Goal: Information Seeking & Learning: Understand process/instructions

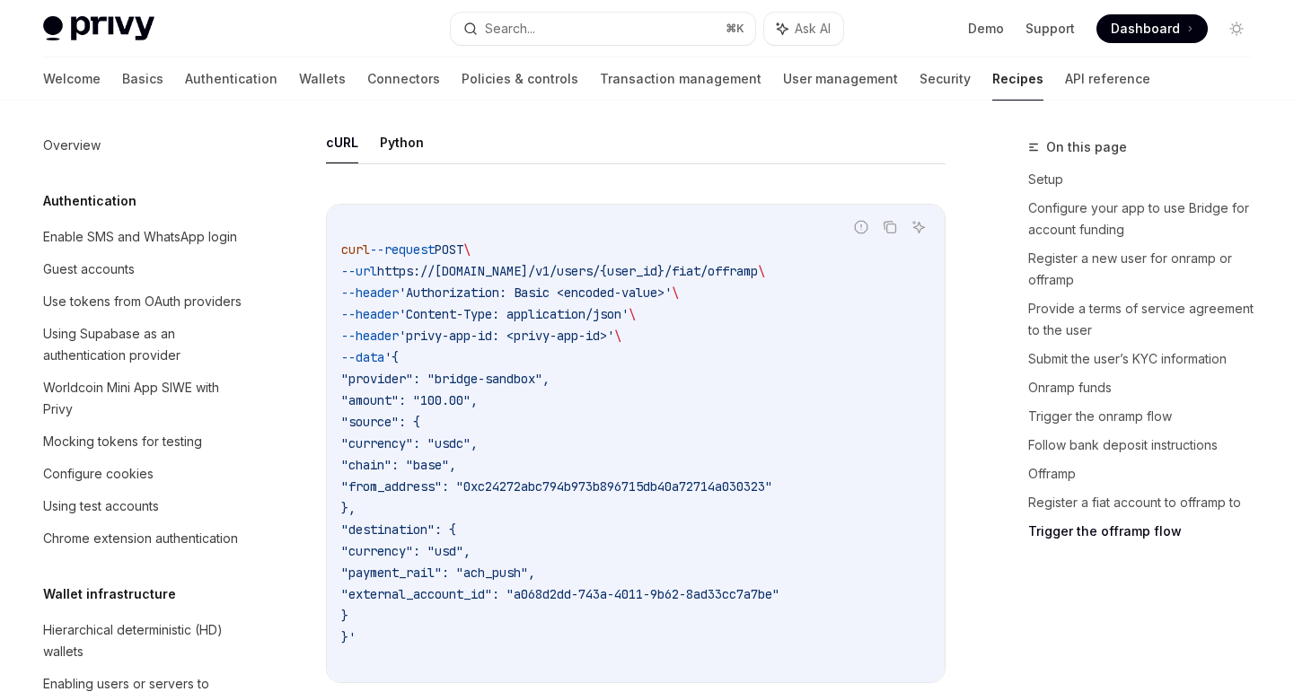
scroll to position [679, 0]
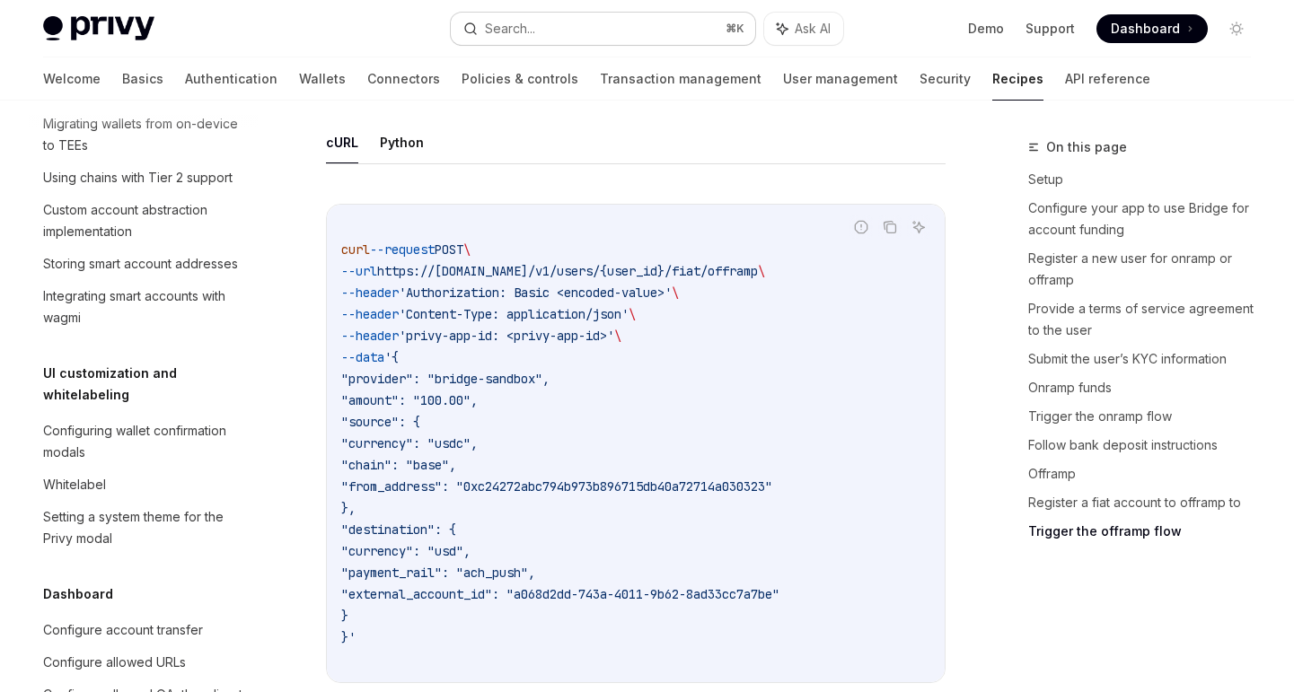
click at [541, 25] on button "Search... ⌘ K" at bounding box center [603, 29] width 305 height 32
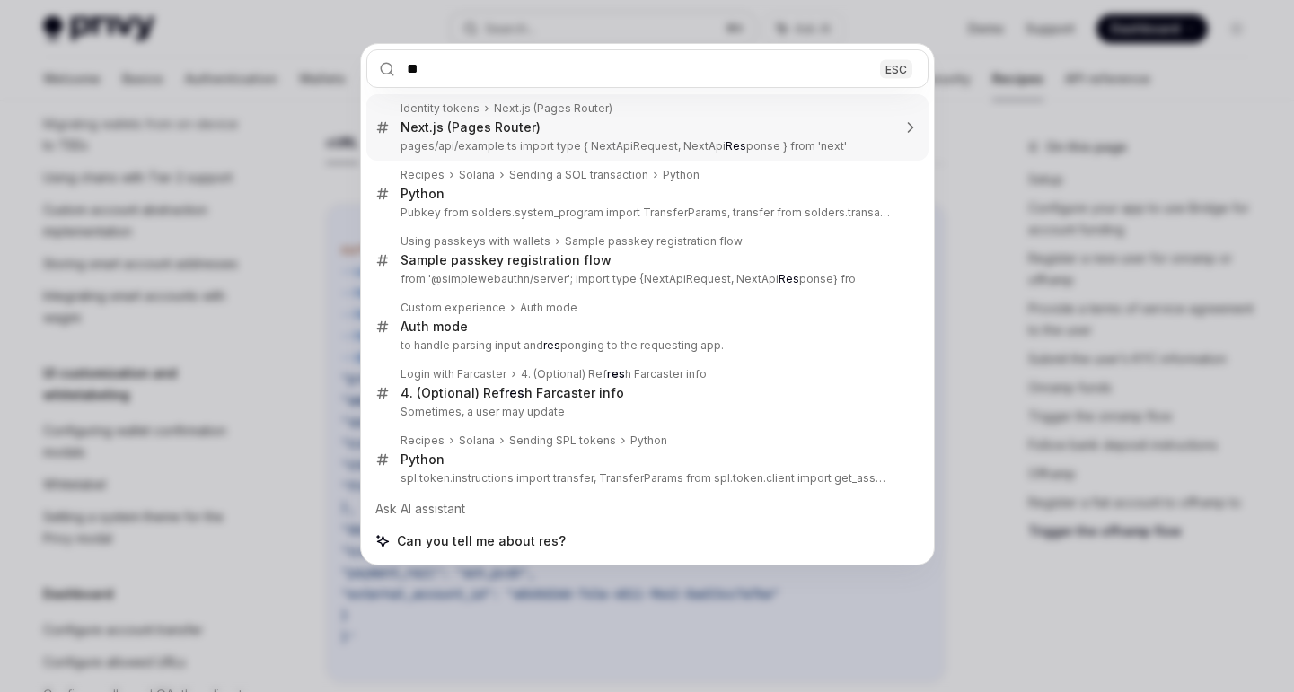
type input "*"
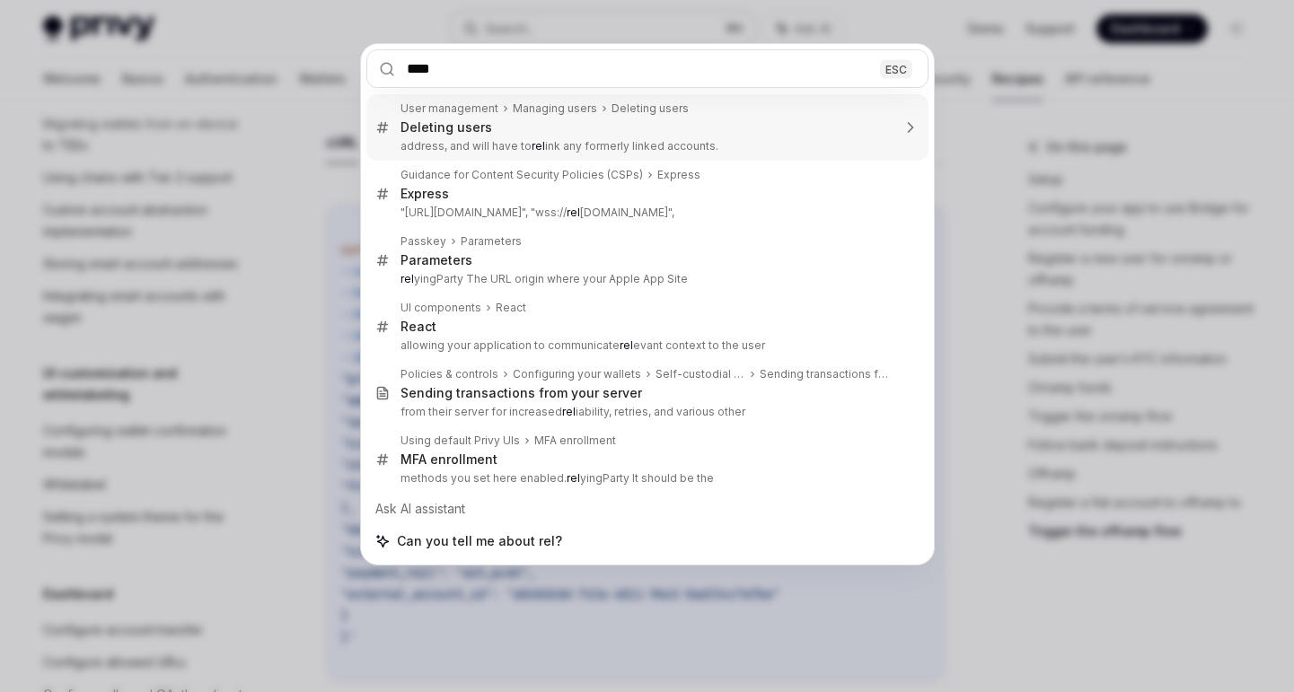
type input "*****"
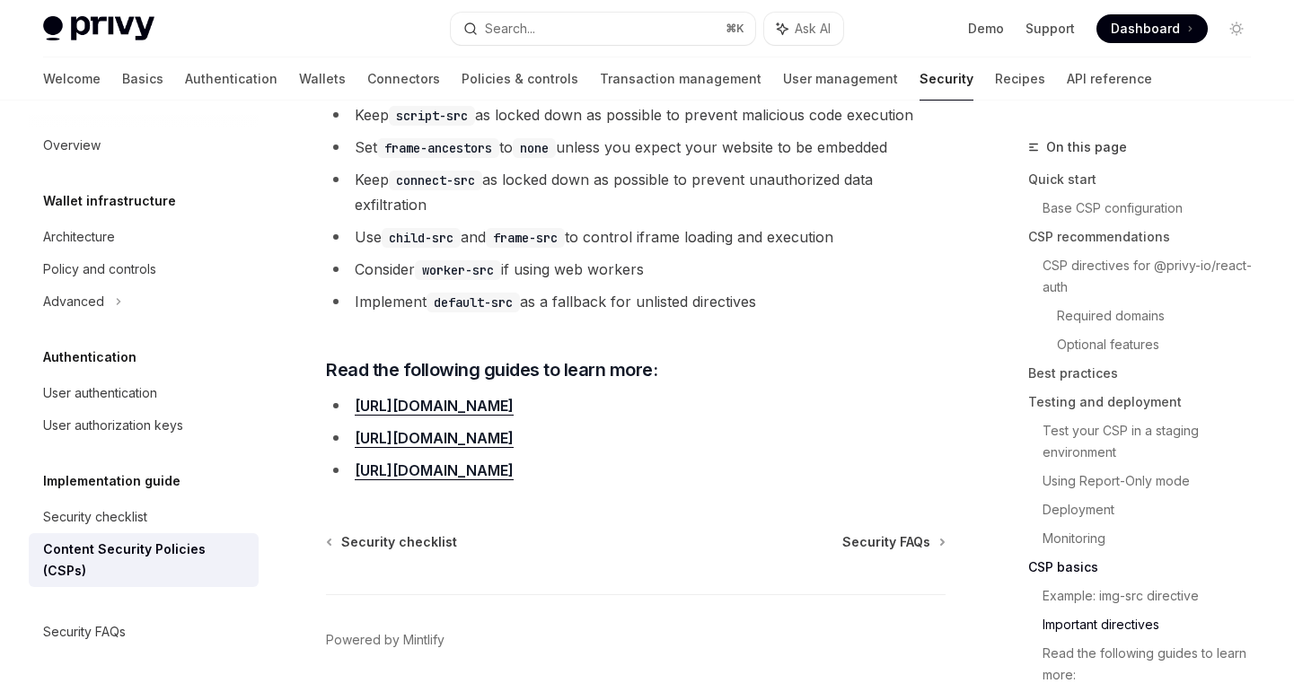
scroll to position [4538, 0]
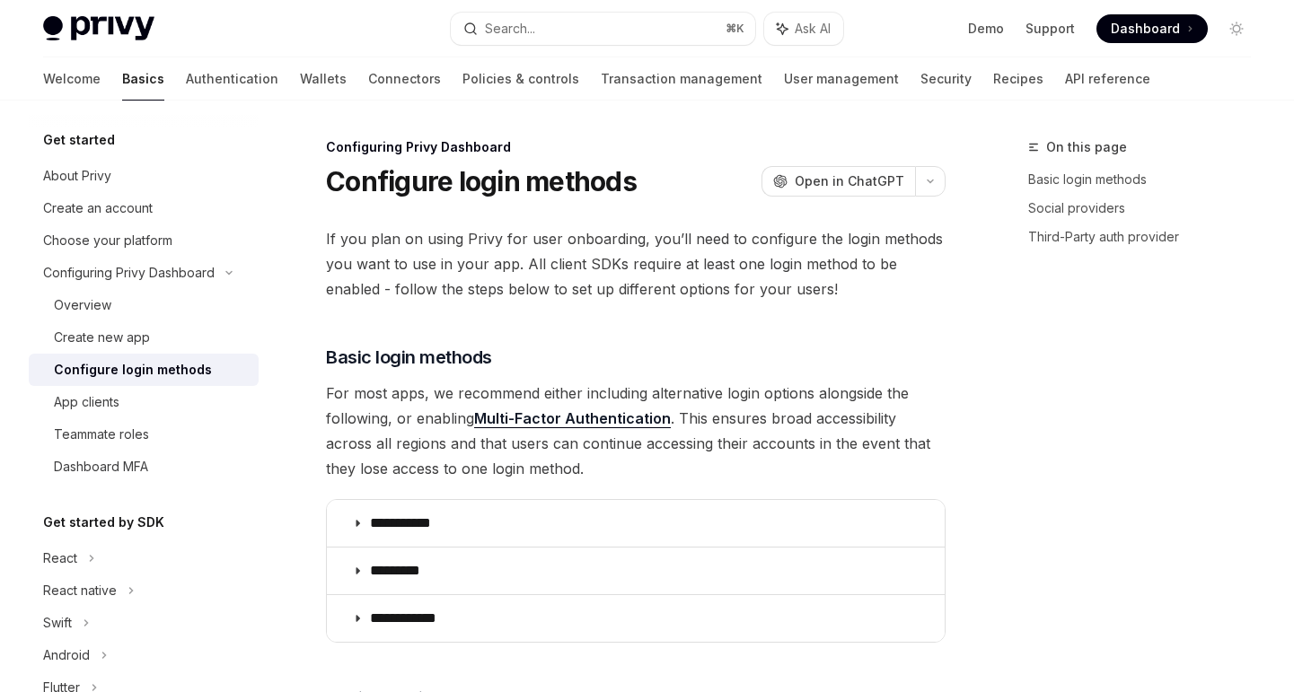
scroll to position [893, 0]
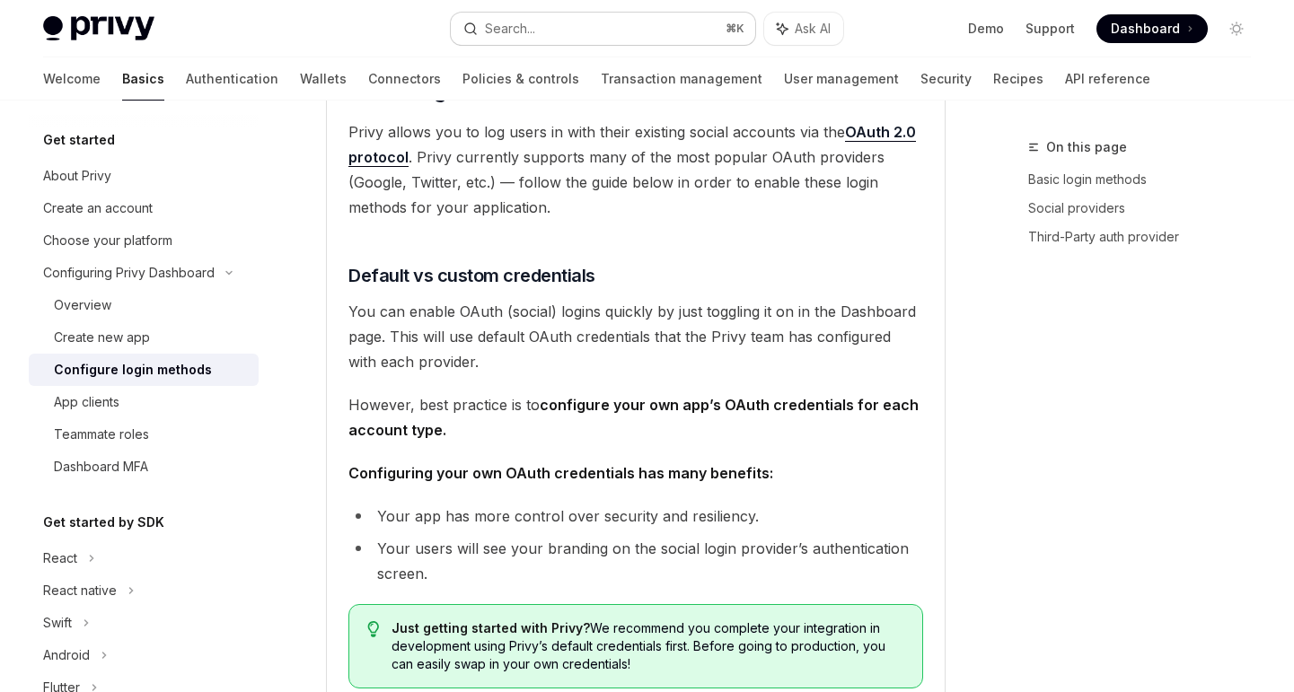
click at [542, 27] on button "Search... ⌘ K" at bounding box center [603, 29] width 305 height 32
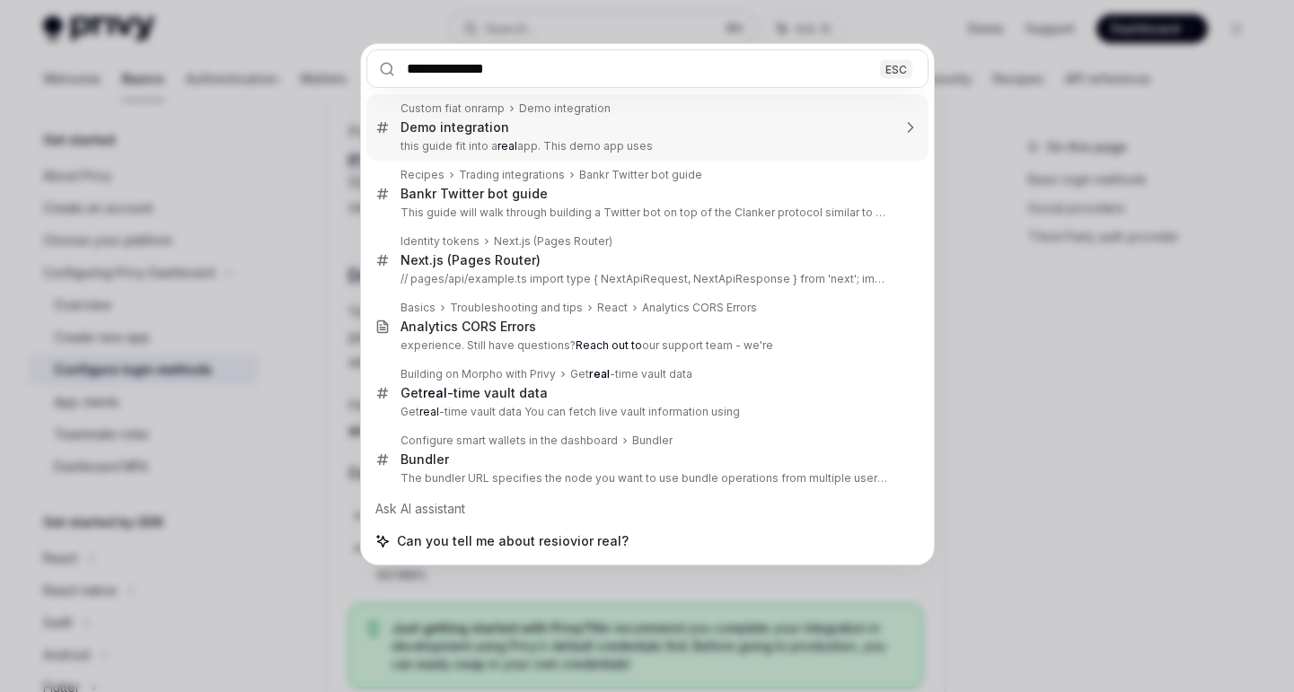
type input "**********"
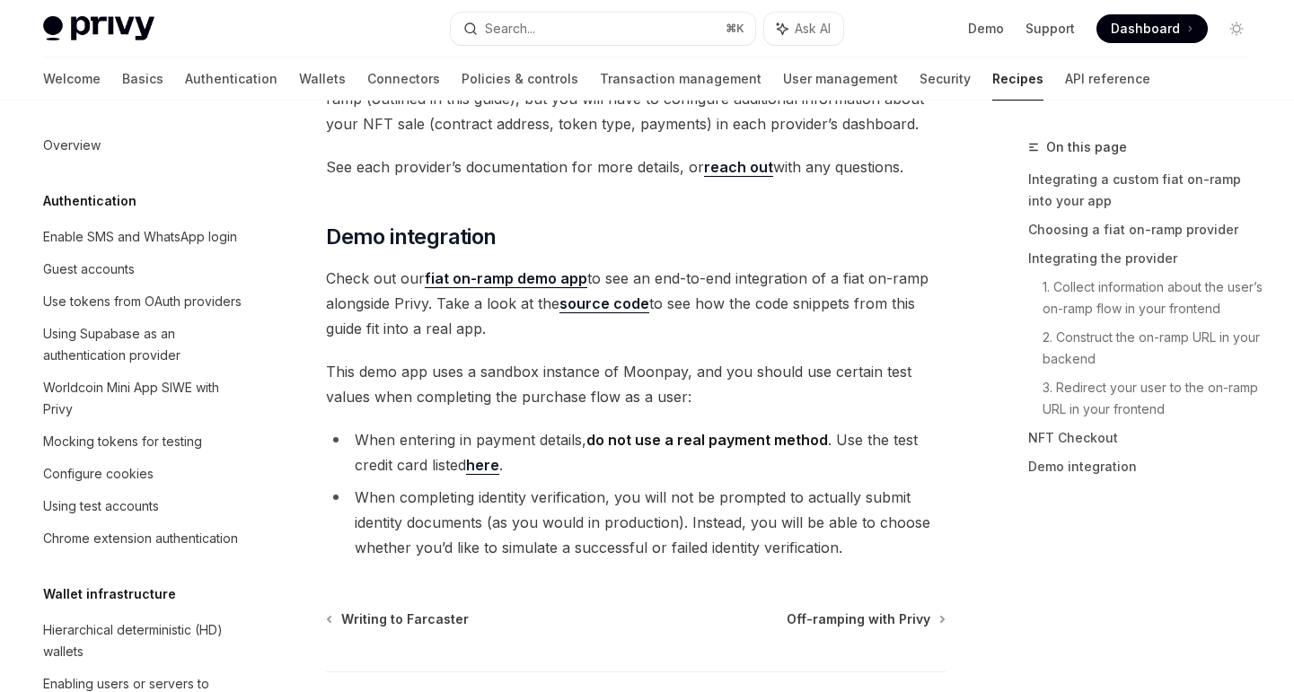
scroll to position [1343, 0]
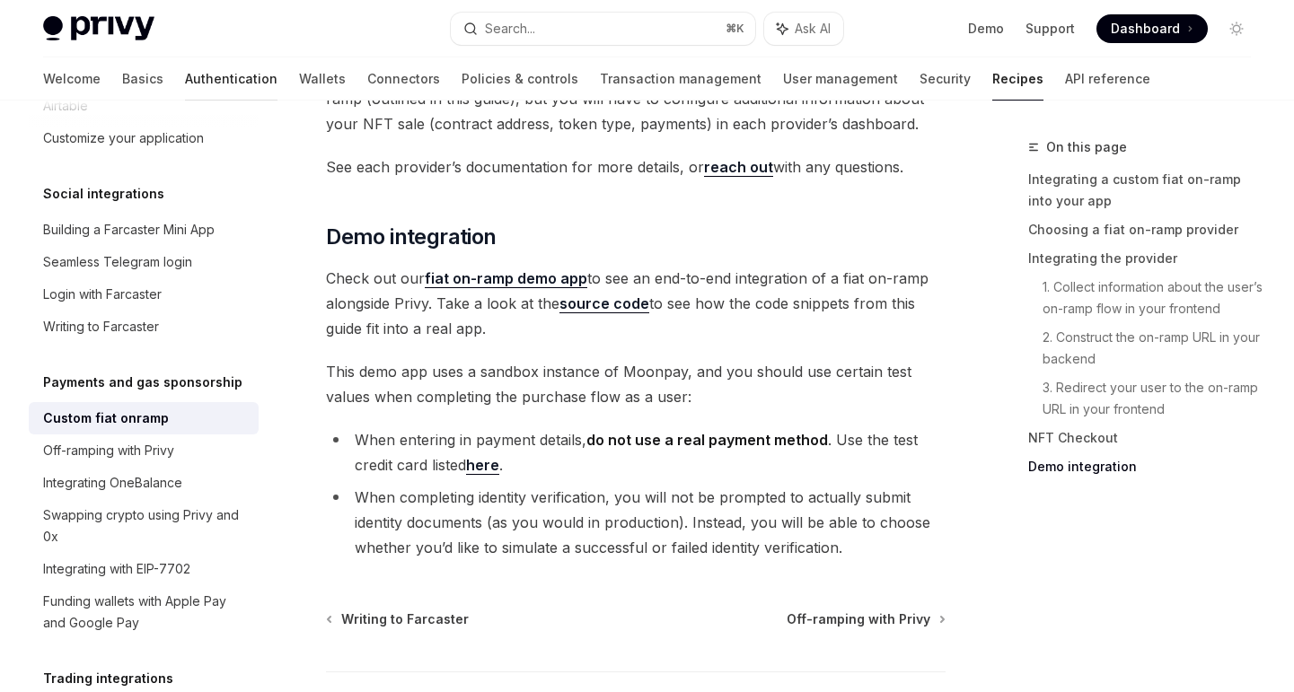
click at [185, 78] on link "Authentication" at bounding box center [231, 78] width 92 height 43
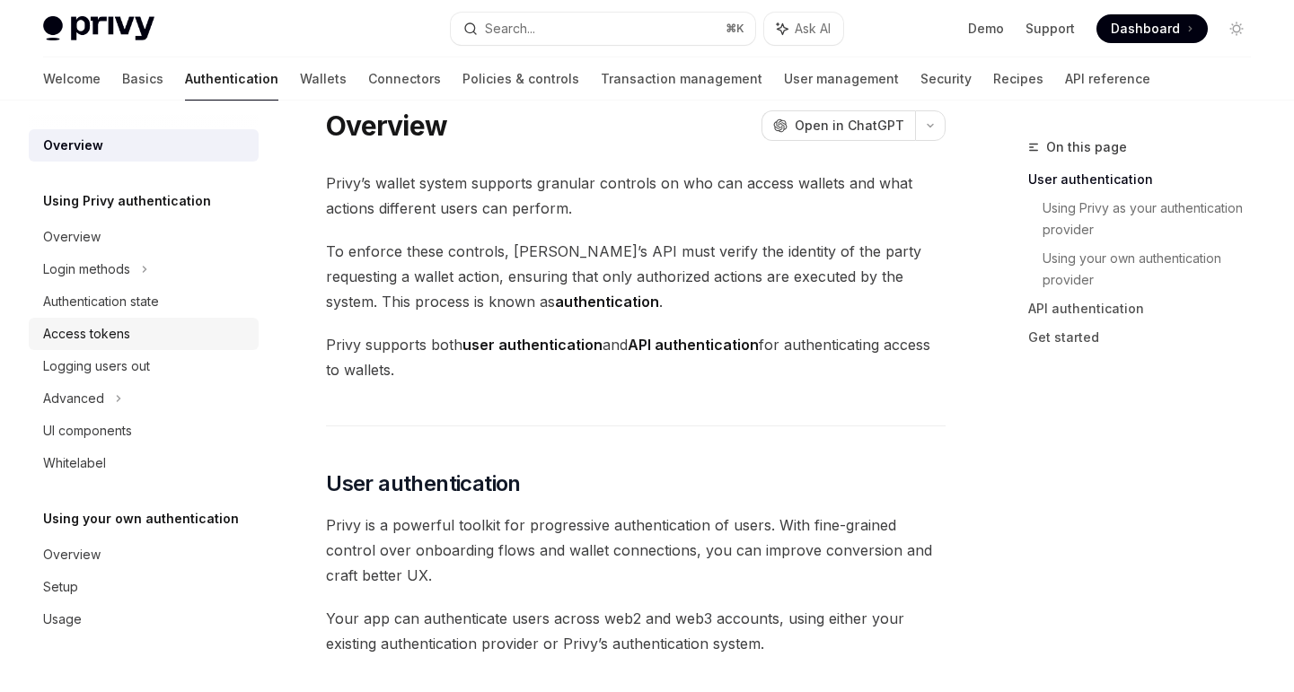
scroll to position [33, 0]
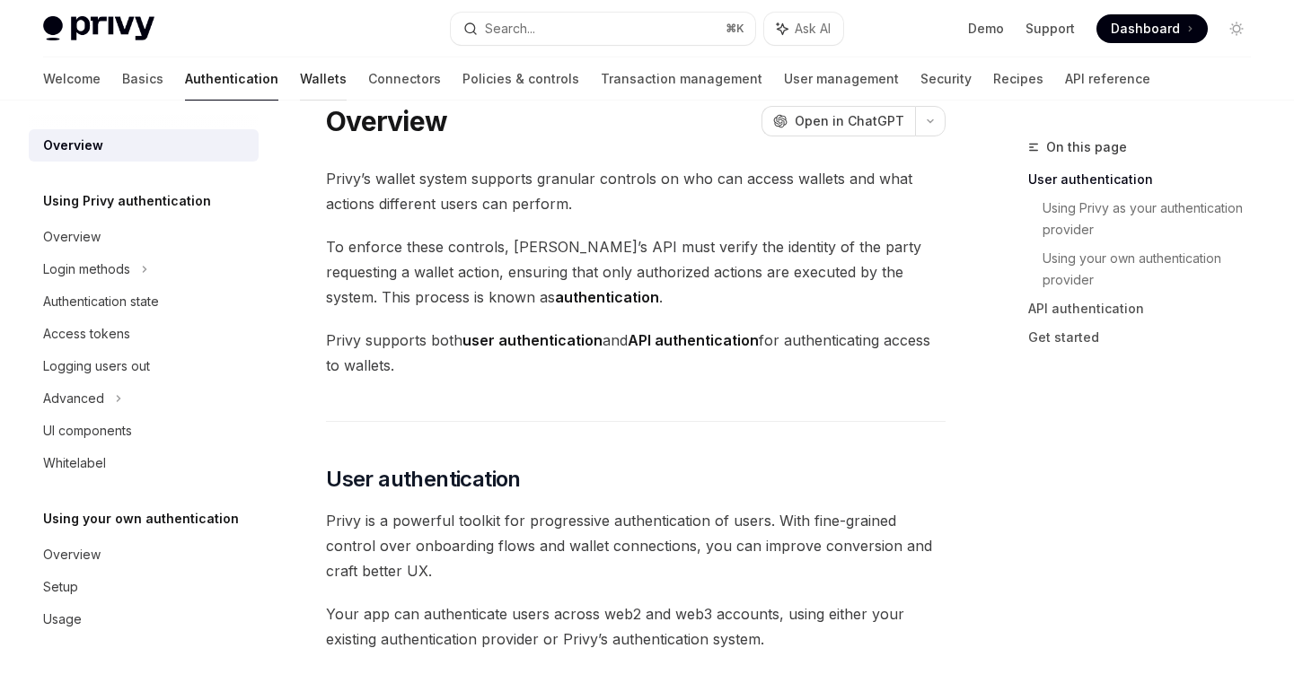
click at [300, 96] on link "Wallets" at bounding box center [323, 78] width 47 height 43
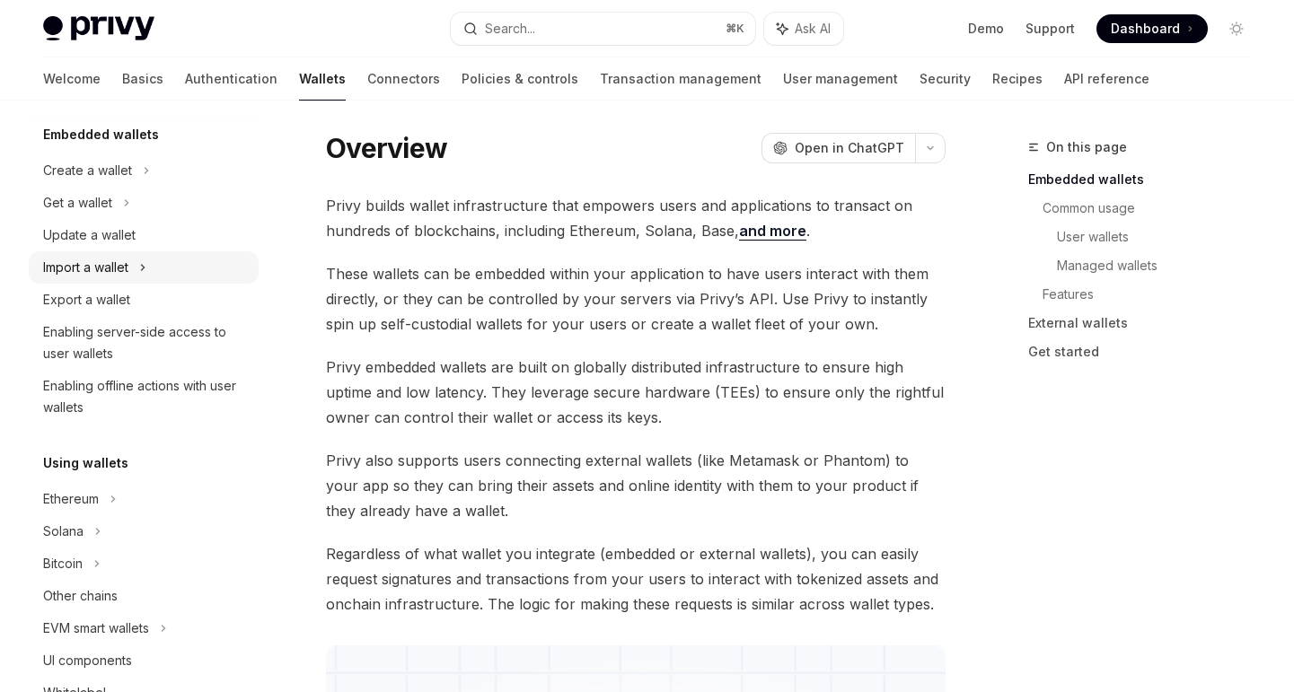
scroll to position [205, 0]
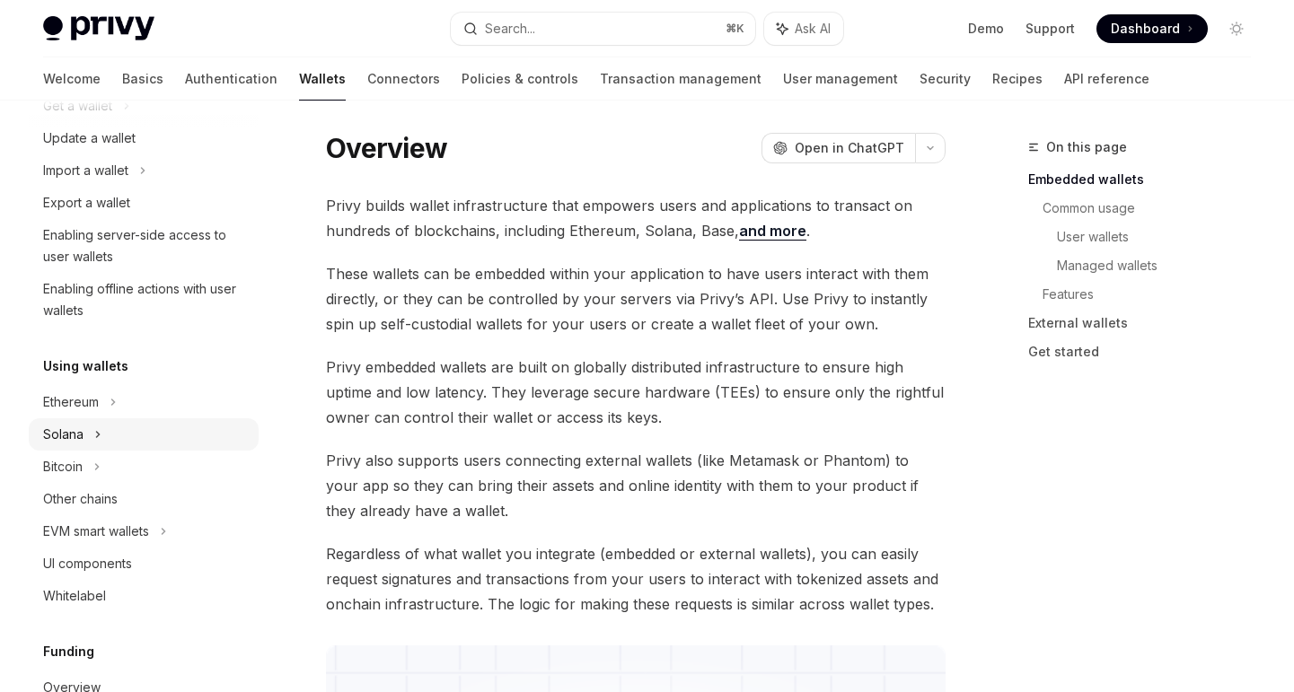
click at [125, 418] on div "Solana" at bounding box center [144, 434] width 230 height 32
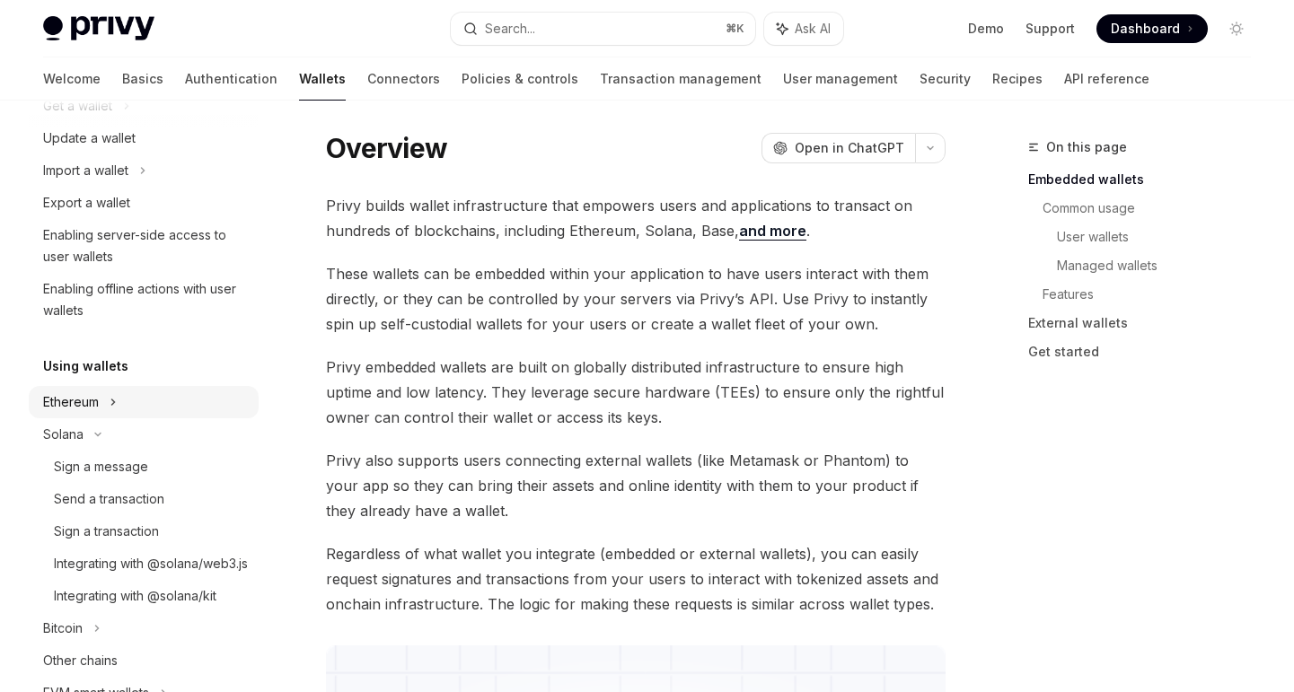
click at [140, 396] on div "Ethereum" at bounding box center [144, 402] width 230 height 32
click at [139, 430] on div "Send a transaction" at bounding box center [109, 435] width 110 height 22
click at [168, 418] on link "Send a transaction" at bounding box center [144, 434] width 230 height 32
click at [141, 438] on div "Send a transaction" at bounding box center [109, 435] width 110 height 22
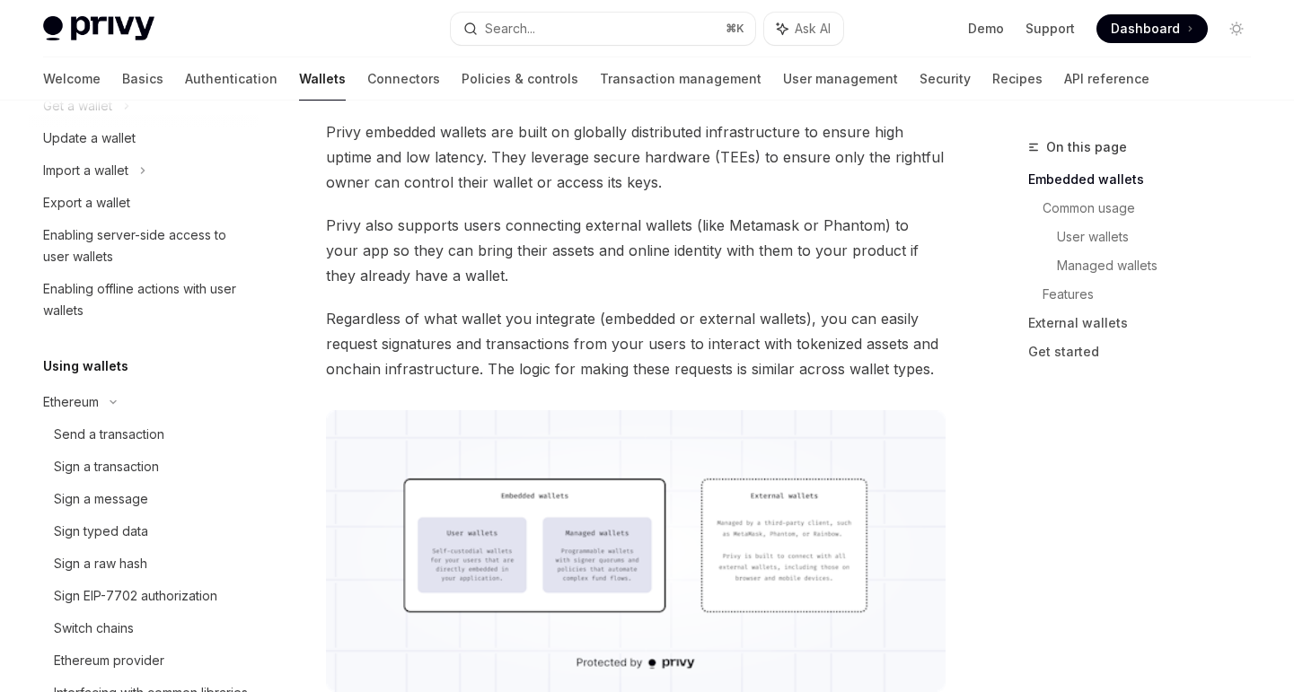
scroll to position [274, 0]
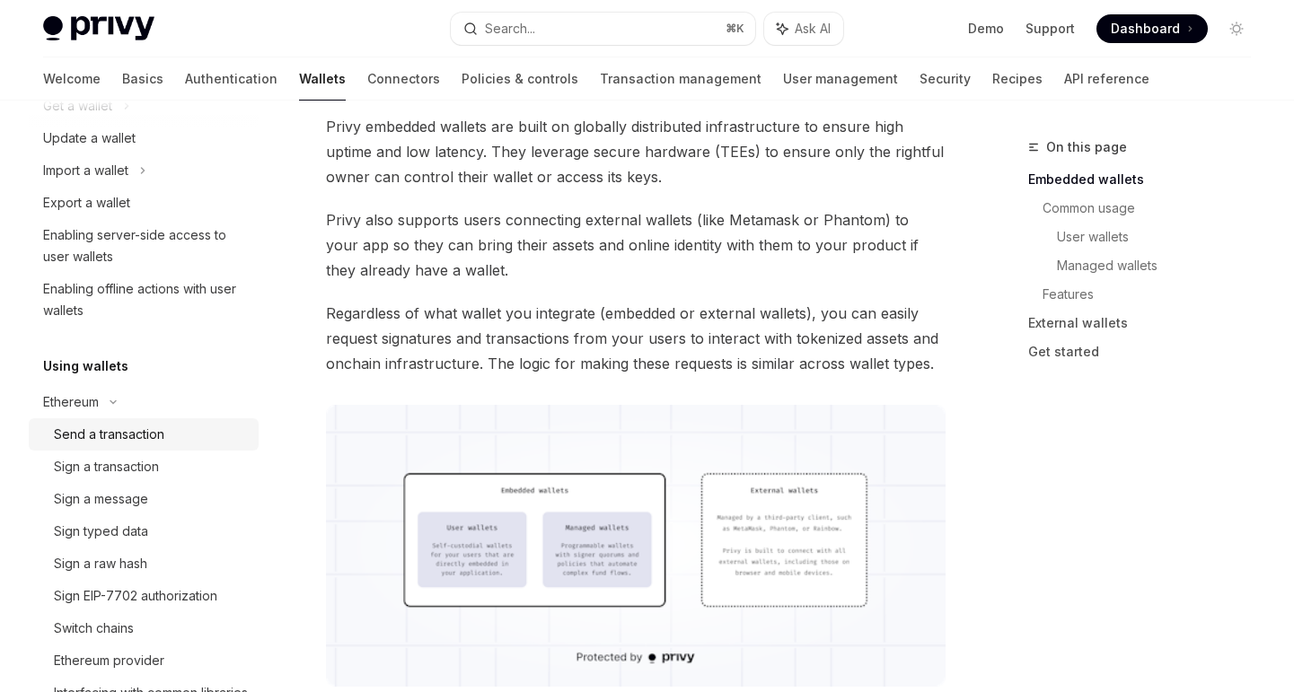
click at [164, 448] on link "Send a transaction" at bounding box center [144, 434] width 230 height 32
click at [139, 433] on div "Send a transaction" at bounding box center [109, 435] width 110 height 22
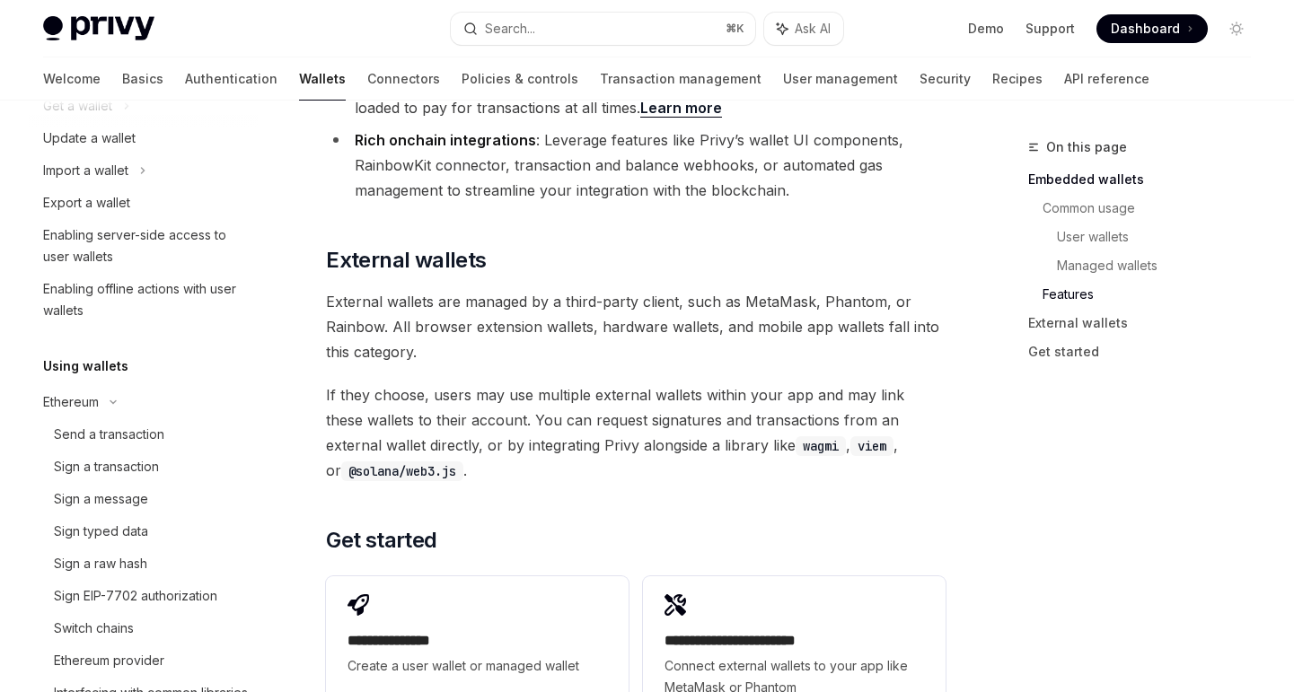
scroll to position [3046, 0]
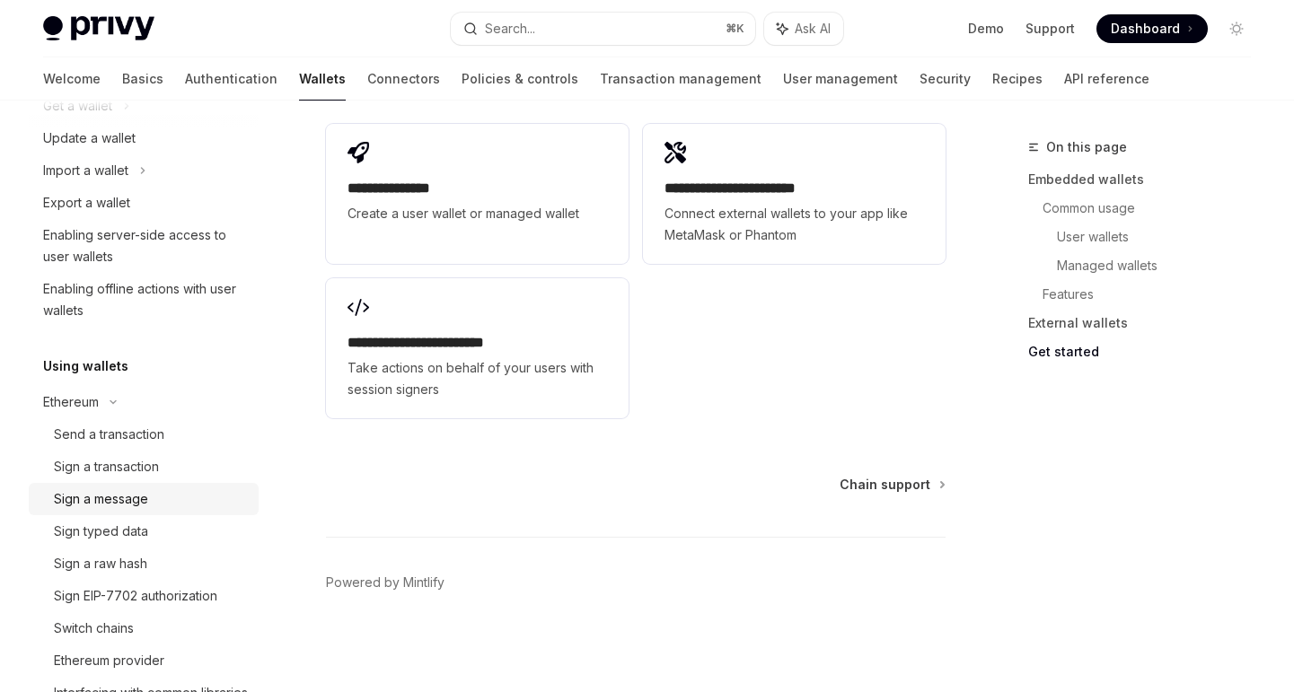
click at [114, 487] on link "Sign a message" at bounding box center [144, 499] width 230 height 32
click at [140, 470] on div "Sign a transaction" at bounding box center [106, 467] width 105 height 22
click at [177, 441] on div "Send a transaction" at bounding box center [151, 435] width 194 height 22
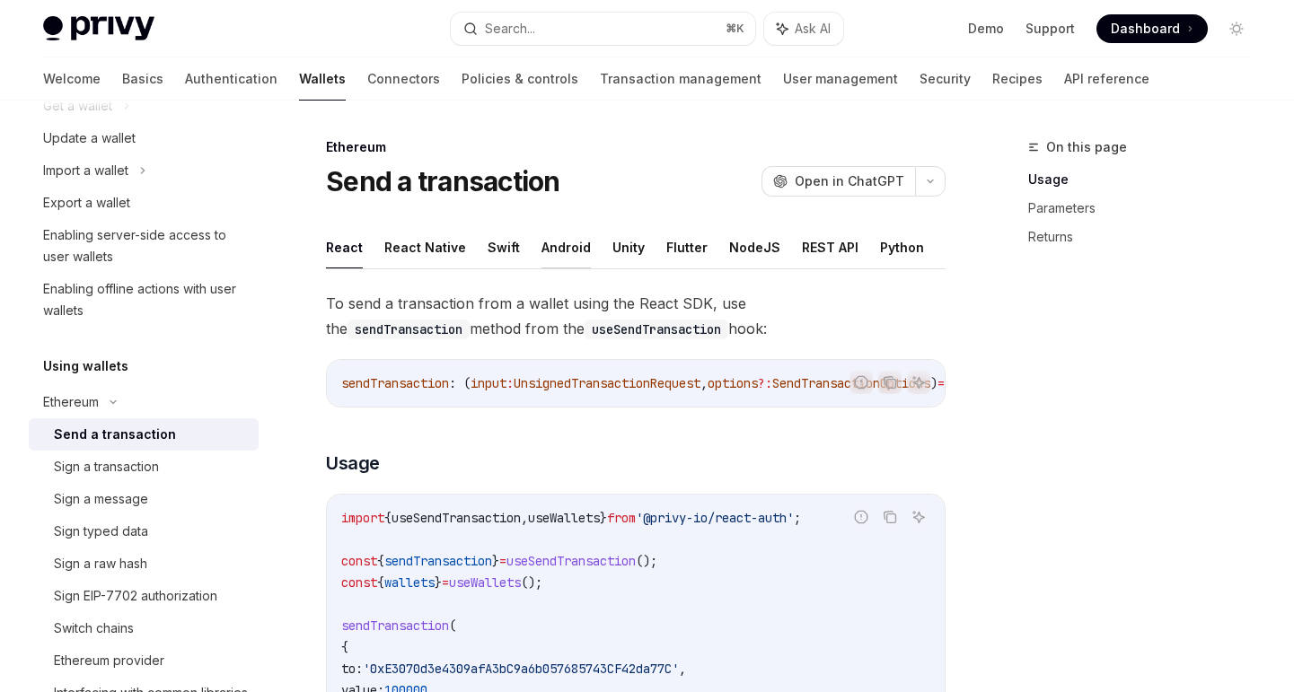
click at [541, 251] on button "Android" at bounding box center [565, 247] width 49 height 42
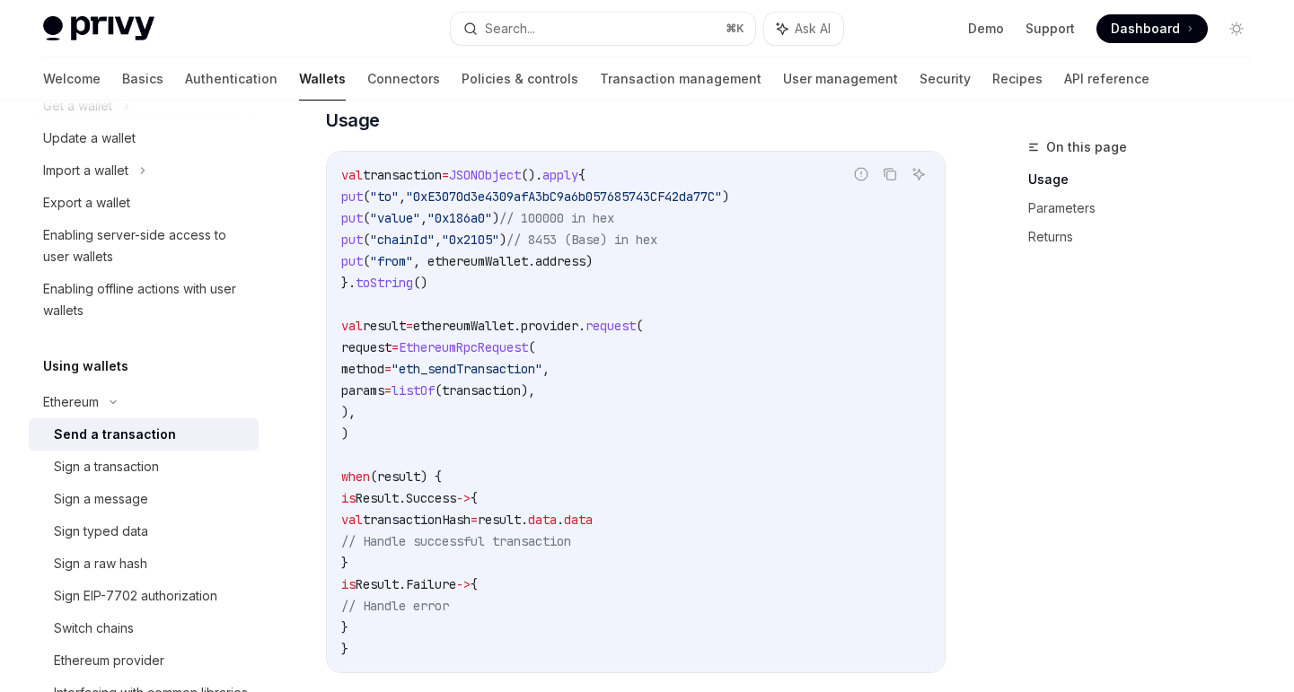
scroll to position [291, 0]
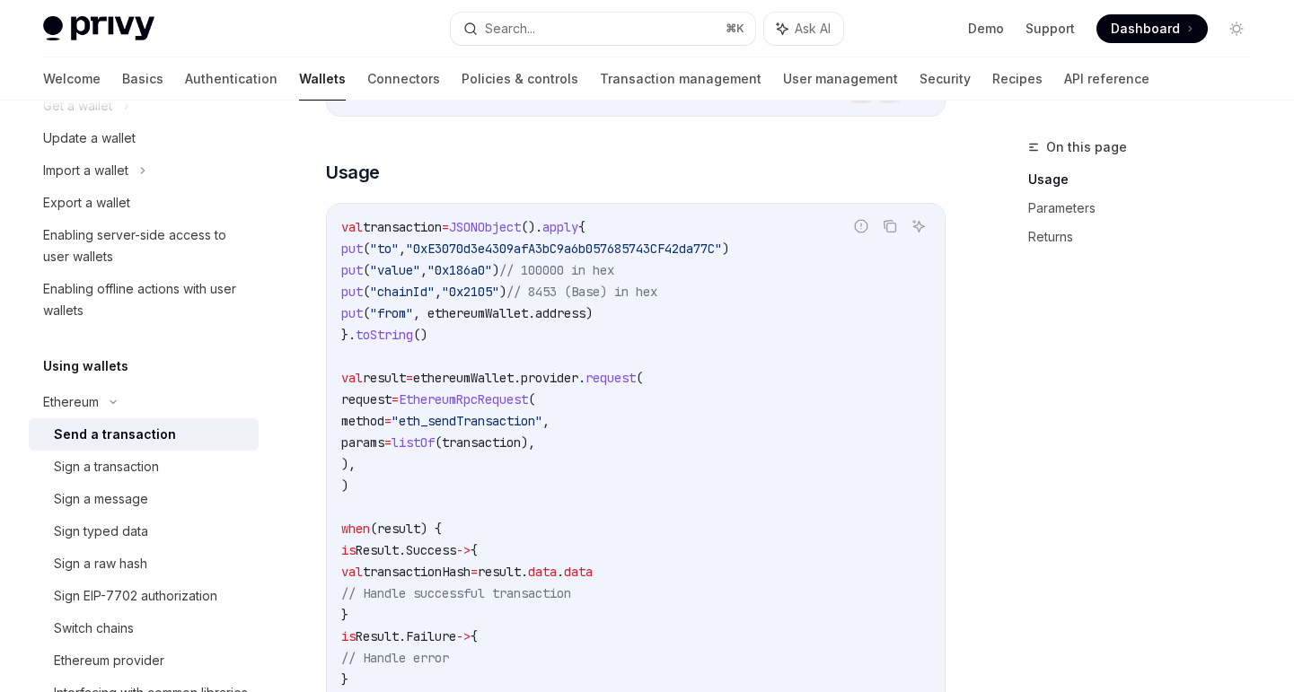
click at [637, 441] on code "val transaction = JSONObject (). apply { put ( "to" , "0xE3070d3e4309afA3bC9a6b…" at bounding box center [635, 464] width 589 height 496
click at [102, 476] on div "Sign a transaction" at bounding box center [106, 467] width 105 height 22
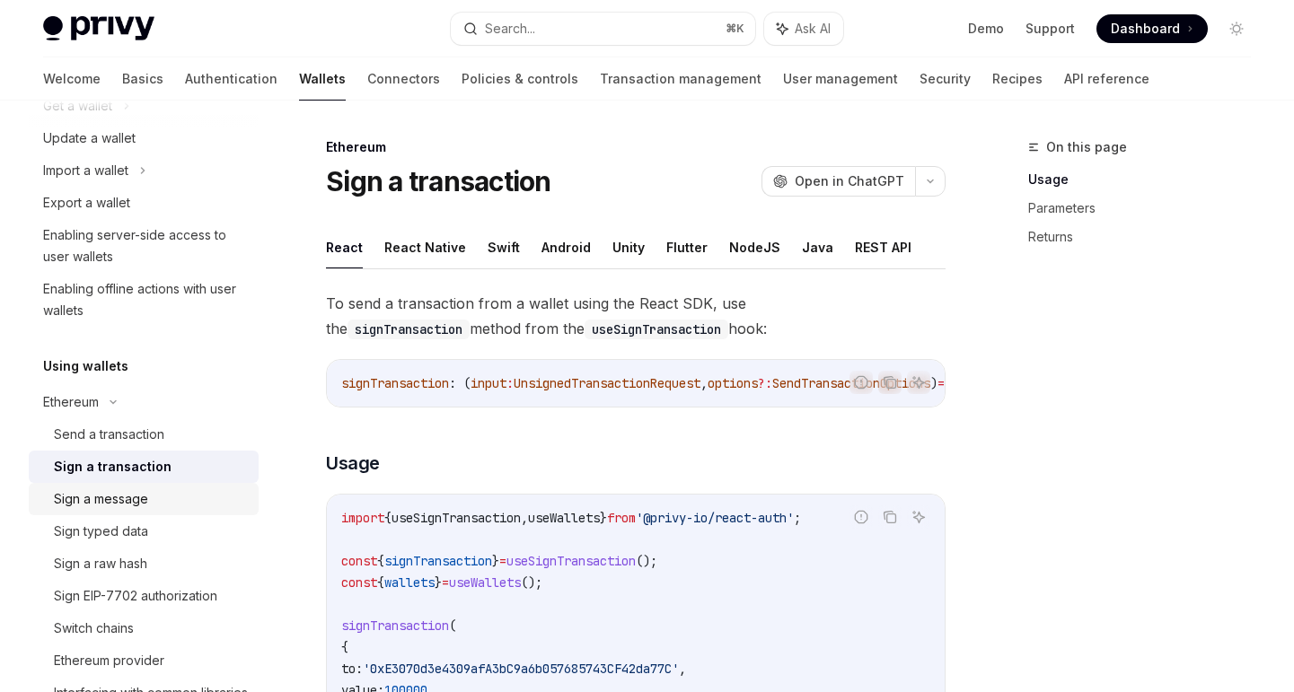
click at [152, 495] on div "Sign a message" at bounding box center [151, 500] width 194 height 22
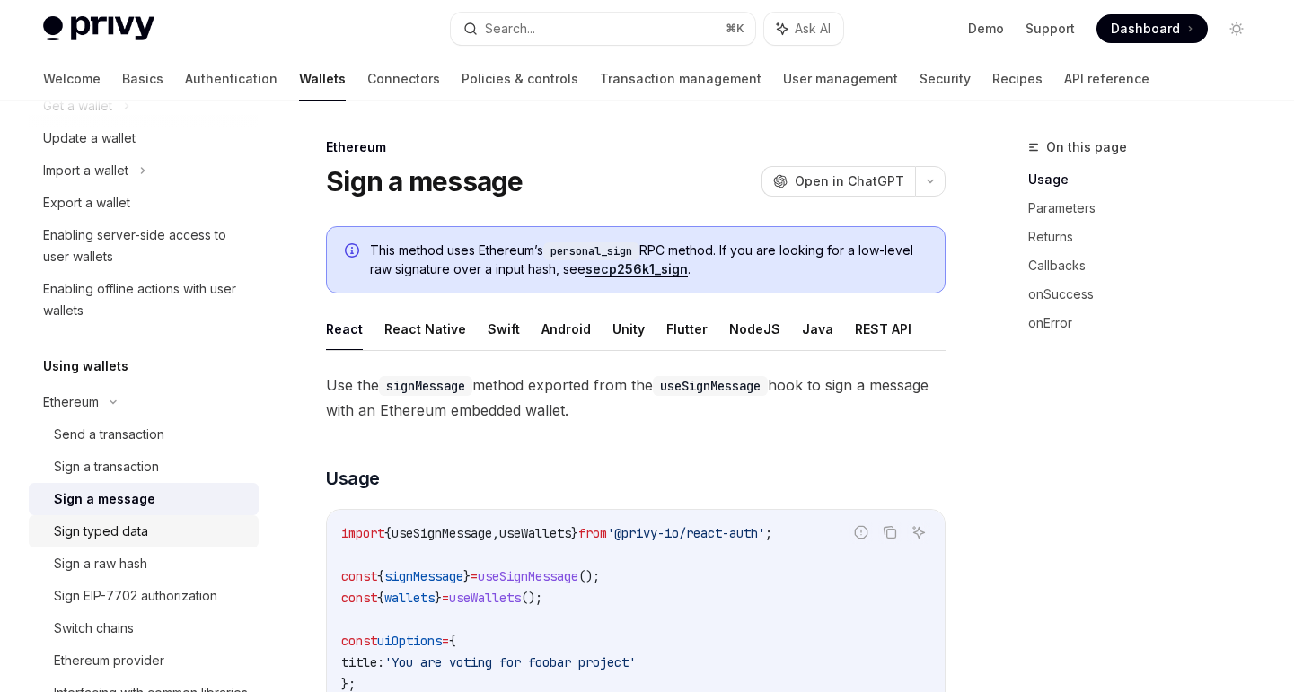
click at [145, 528] on div "Sign typed data" at bounding box center [101, 532] width 94 height 22
click at [145, 555] on div "Sign a raw hash" at bounding box center [100, 564] width 93 height 22
click at [154, 543] on link "Sign typed data" at bounding box center [144, 531] width 230 height 32
type textarea "*"
